Goal: Transaction & Acquisition: Book appointment/travel/reservation

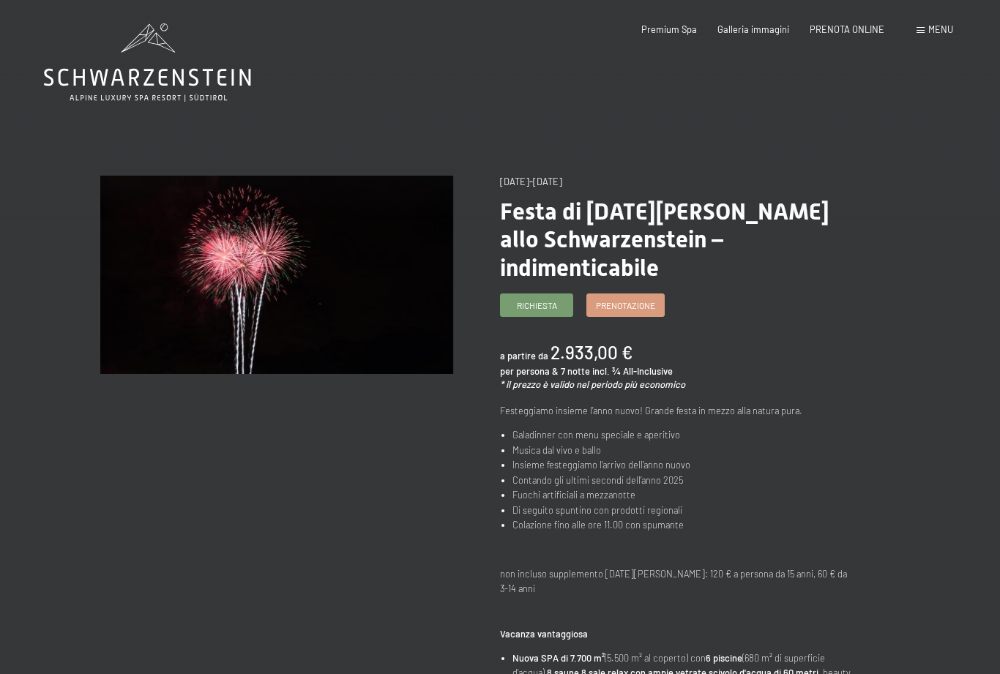
click at [630, 299] on span "Prenotazione" at bounding box center [625, 305] width 59 height 12
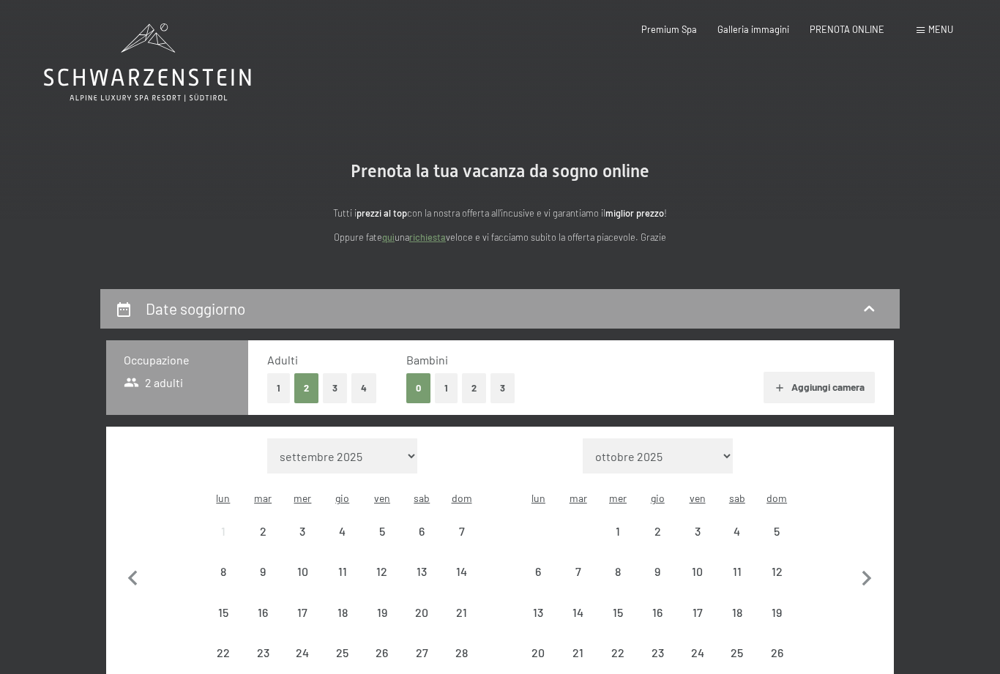
select select "2025-12-01"
select select "2026-01-01"
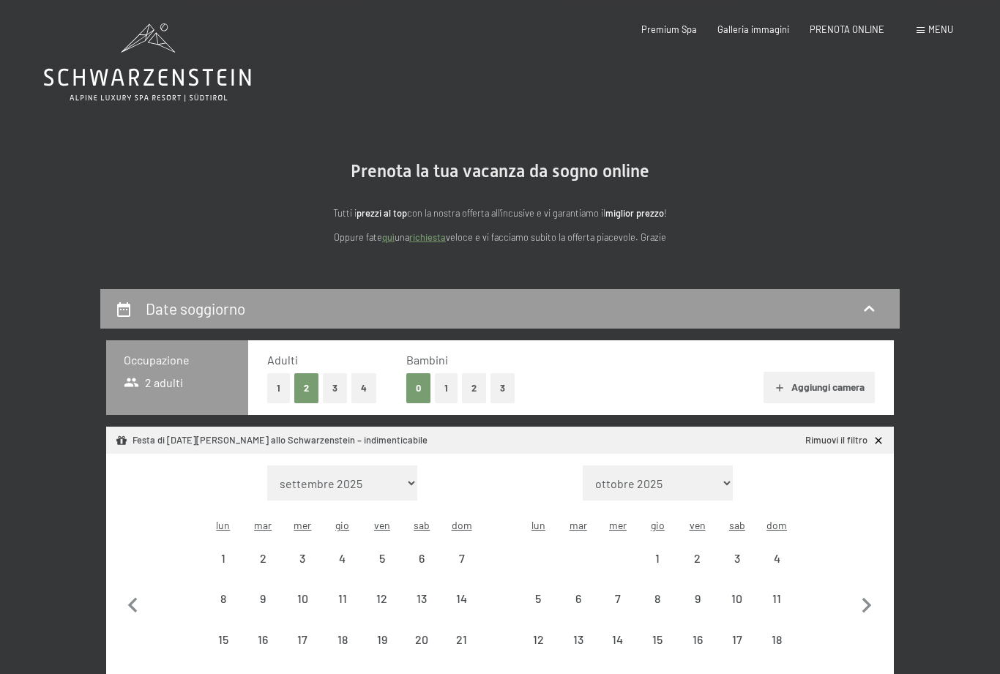
select select "2025-12-01"
select select "2026-01-01"
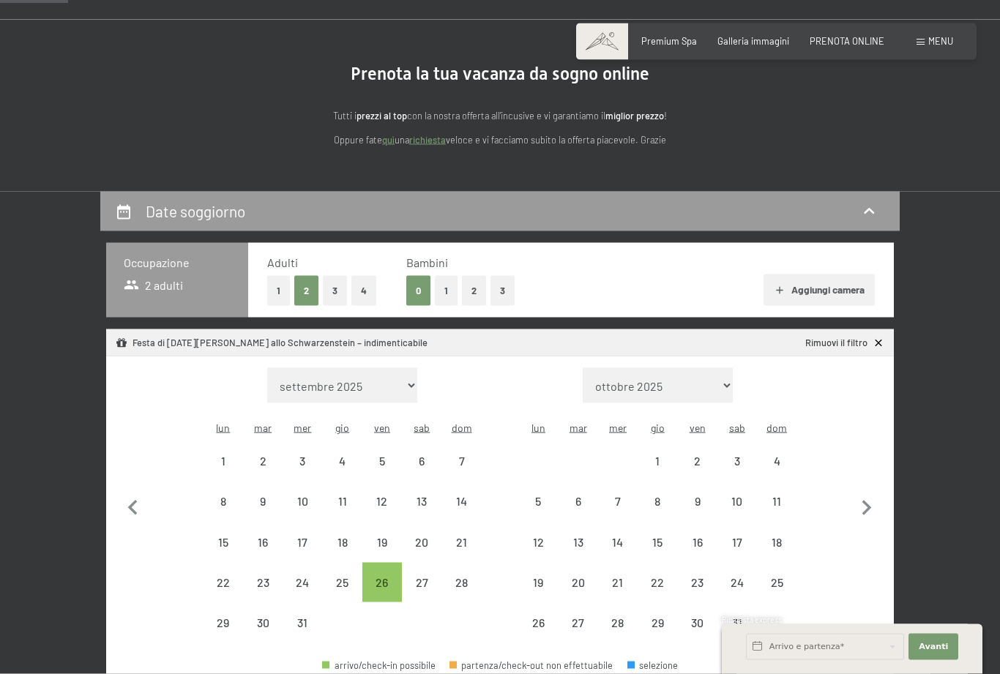
scroll to position [97, 0]
click at [462, 577] on div "28" at bounding box center [461, 595] width 37 height 37
select select "2025-12-01"
select select "2026-01-01"
click at [783, 455] on div "4" at bounding box center [776, 473] width 37 height 37
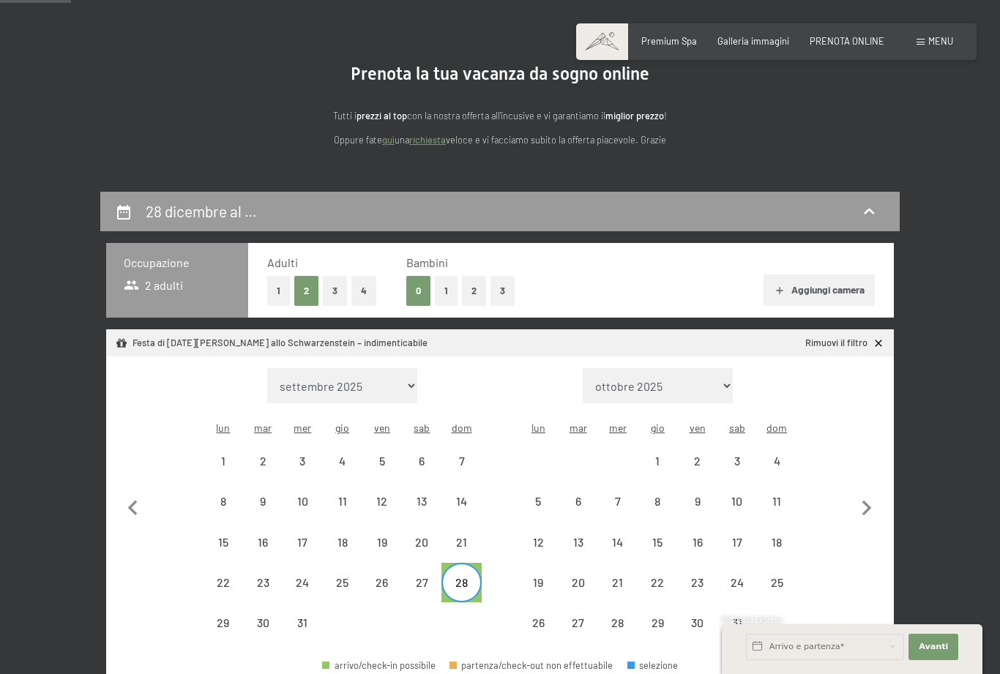
select select "2025-12-01"
select select "2026-01-01"
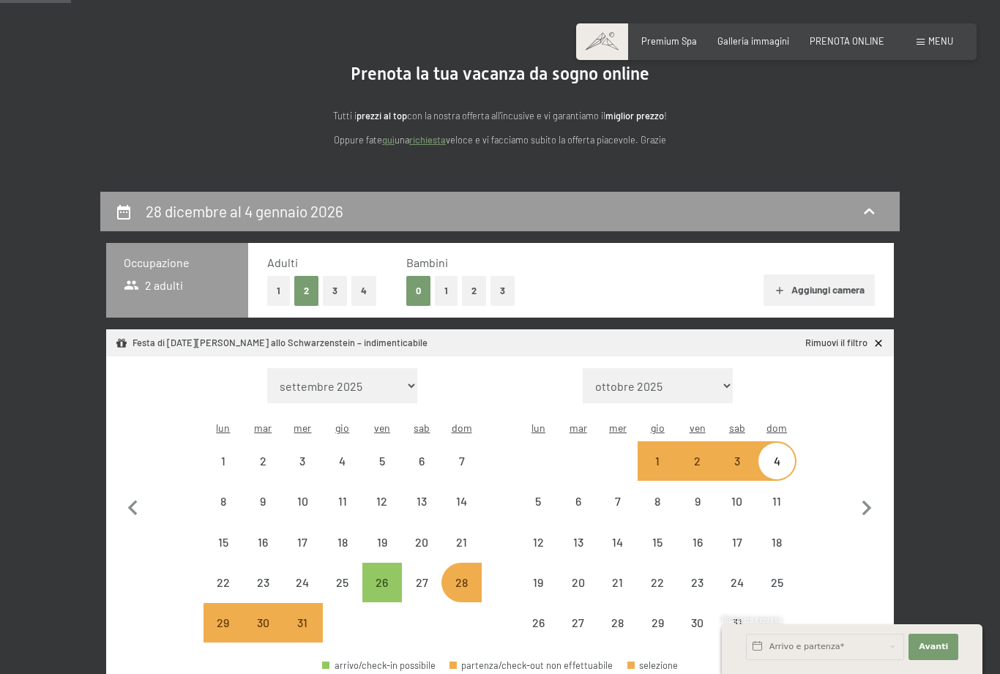
select select "2025-12-01"
select select "2026-01-01"
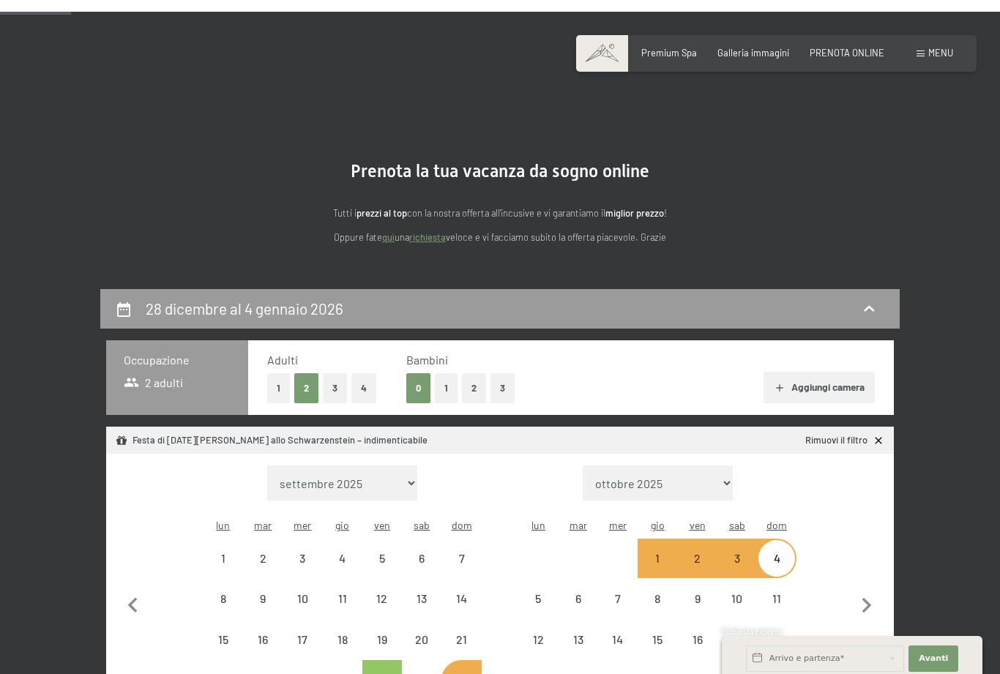
scroll to position [0, 0]
